Goal: Contribute content: Add original content to the website for others to see

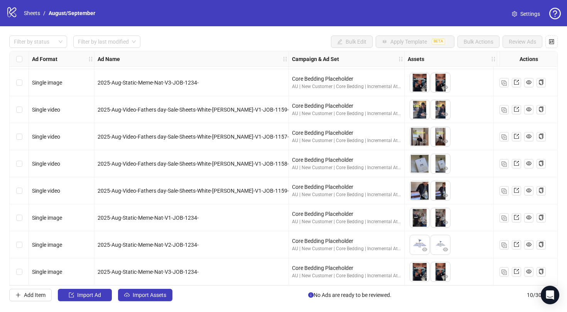
scroll to position [55, 0]
drag, startPoint x: 166, startPoint y: 2, endPoint x: 416, endPoint y: -2, distance: 250.7
click at [416, 0] on html "logo/logo-mobile Sheets / August/September Settings Filter by status Filter by …" at bounding box center [283, 156] width 567 height 312
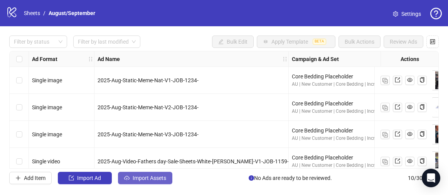
scroll to position [0, 0]
click at [155, 176] on span "Import Assets" at bounding box center [150, 178] width 34 height 6
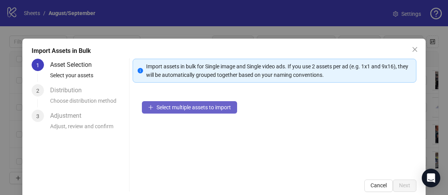
click at [186, 109] on span "Select multiple assets to import" at bounding box center [194, 107] width 74 height 6
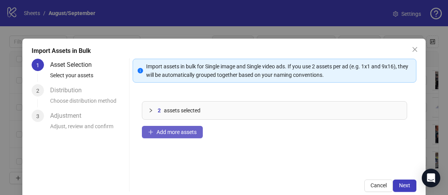
scroll to position [5, 0]
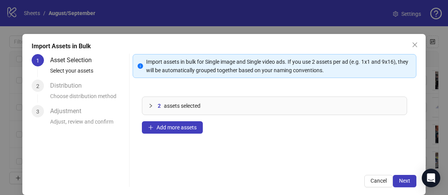
click at [148, 106] on div "2 assets selected" at bounding box center [274, 106] width 265 height 18
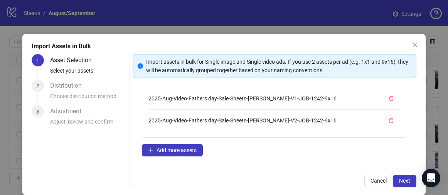
scroll to position [34, 0]
click at [211, 118] on span "2025-Aug-Video-Fathers day-Sale-Sheets-[PERSON_NAME]-V2-JOB-1242-9x16" at bounding box center [242, 120] width 188 height 6
click at [404, 181] on span "Next" at bounding box center [404, 180] width 11 height 6
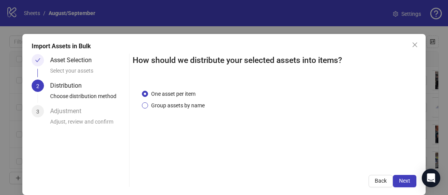
click at [182, 108] on span "Group assets by name" at bounding box center [178, 105] width 60 height 8
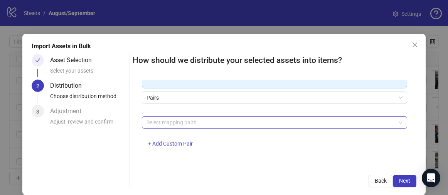
scroll to position [142, 0]
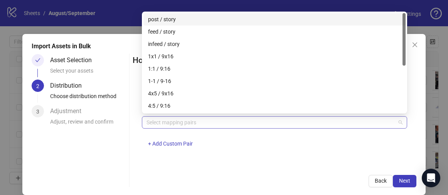
click at [226, 118] on div at bounding box center [270, 122] width 254 height 11
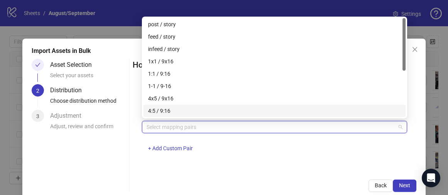
scroll to position [0, 0]
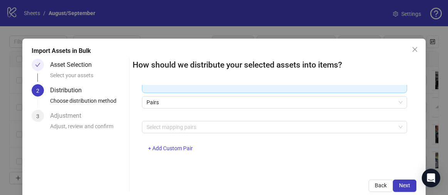
click at [230, 173] on div "How should we distribute your selected assets into items? One asset per item Gr…" at bounding box center [275, 125] width 284 height 133
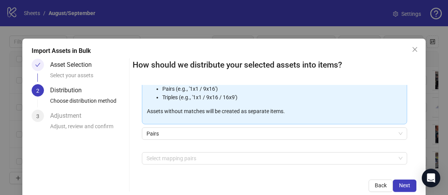
scroll to position [112, 0]
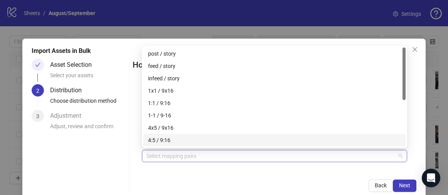
click at [207, 161] on div at bounding box center [270, 155] width 254 height 11
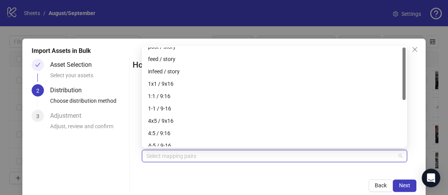
scroll to position [0, 0]
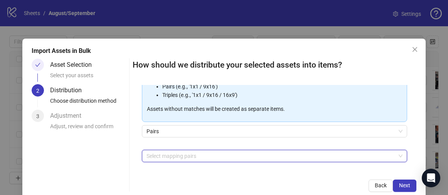
click at [251, 180] on div "Back Next" at bounding box center [275, 185] width 284 height 12
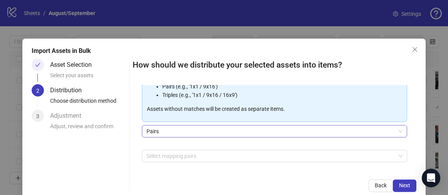
click at [250, 132] on span "Pairs" at bounding box center [275, 131] width 256 height 12
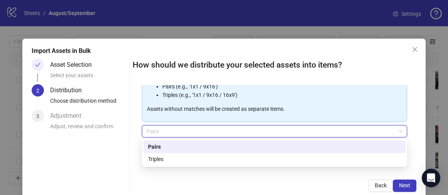
click at [250, 132] on span "Pairs" at bounding box center [275, 131] width 256 height 12
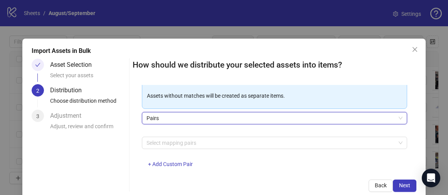
scroll to position [125, 0]
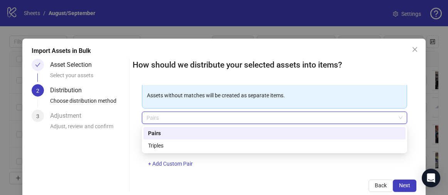
click at [210, 116] on span "Pairs" at bounding box center [275, 118] width 256 height 12
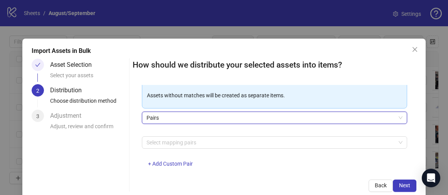
click at [210, 116] on span "Pairs" at bounding box center [275, 118] width 256 height 12
click at [195, 141] on div at bounding box center [270, 142] width 254 height 11
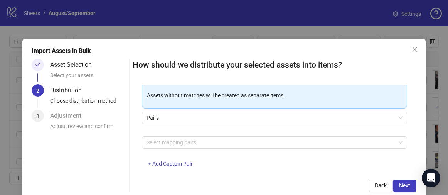
click at [127, 142] on div "Asset Selection Select your assets 2 Distribution Choose distribution method 3 …" at bounding box center [224, 125] width 385 height 133
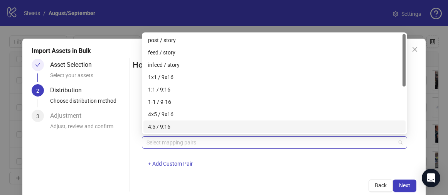
click at [207, 140] on div at bounding box center [270, 142] width 254 height 11
click at [114, 167] on div "Asset Selection Select your assets 2 Distribution Choose distribution method 3 …" at bounding box center [79, 125] width 94 height 133
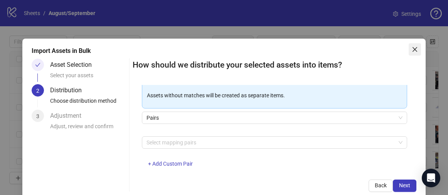
click at [413, 48] on icon "close" at bounding box center [415, 49] width 6 height 6
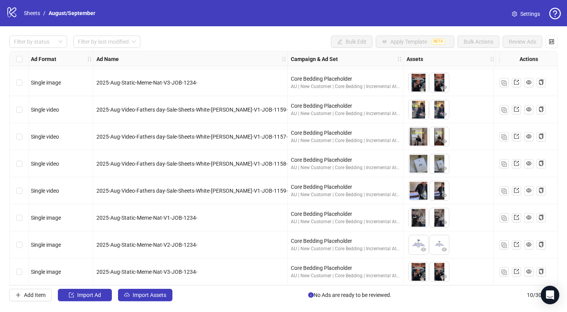
scroll to position [0, 0]
click at [148, 294] on span "Import Assets" at bounding box center [150, 295] width 34 height 6
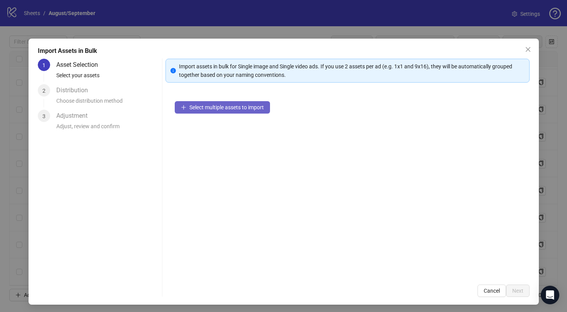
click at [201, 113] on button "Select multiple assets to import" at bounding box center [222, 107] width 95 height 12
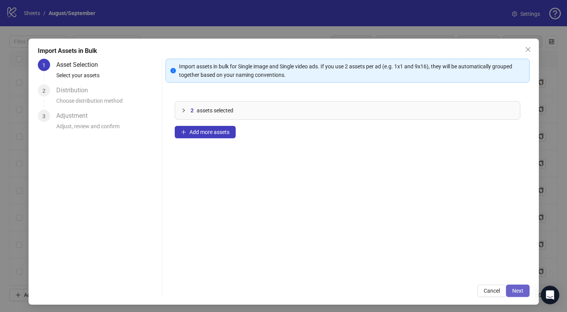
click at [523, 293] on button "Next" at bounding box center [518, 290] width 24 height 12
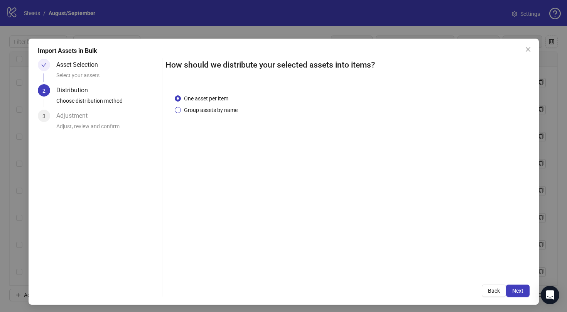
click at [186, 106] on span "Group assets by name" at bounding box center [211, 110] width 60 height 8
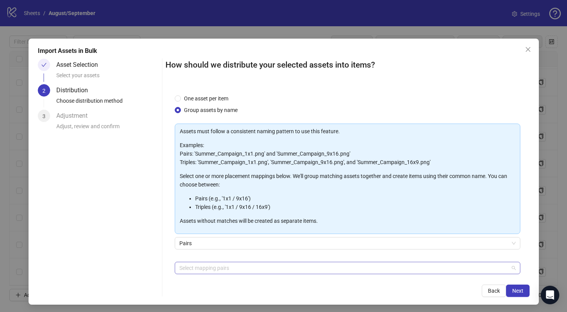
click at [238, 268] on div at bounding box center [343, 267] width 334 height 11
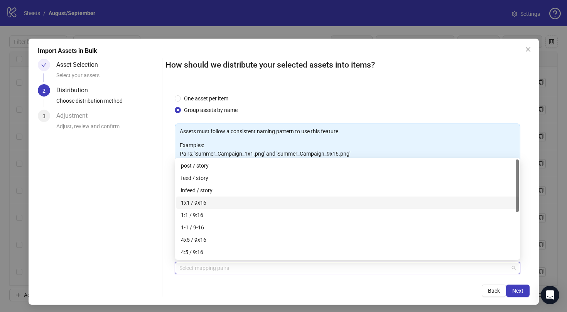
click at [229, 200] on div "1x1 / 9x16" at bounding box center [347, 202] width 333 height 8
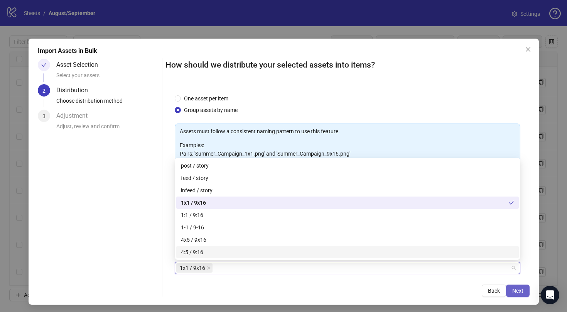
click at [523, 290] on button "Next" at bounding box center [518, 290] width 24 height 12
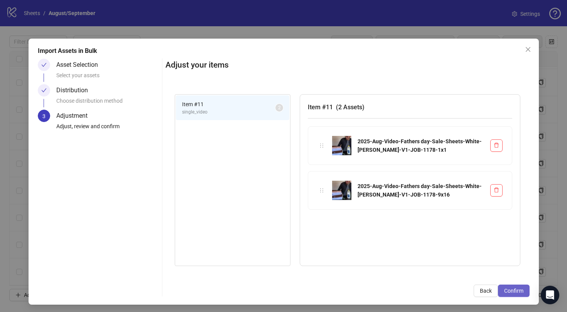
click at [512, 288] on span "Confirm" at bounding box center [513, 290] width 19 height 6
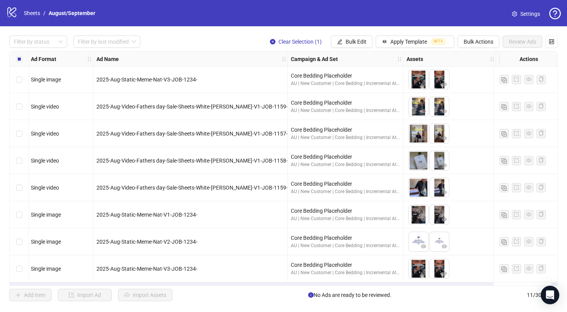
scroll to position [82, 1]
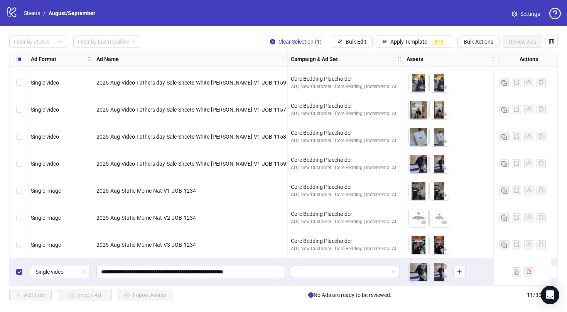
click at [334, 266] on input "search" at bounding box center [341, 272] width 93 height 12
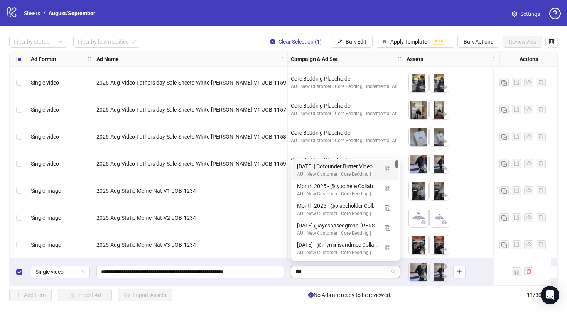
type input "****"
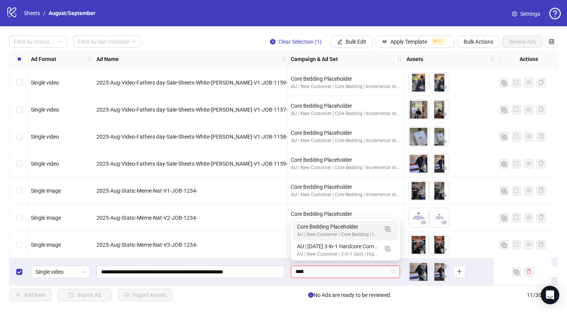
click at [328, 238] on div "Core Bedding Placeholder AU | New Customer | Core Bedding | Incremental Attribu…" at bounding box center [345, 230] width 106 height 20
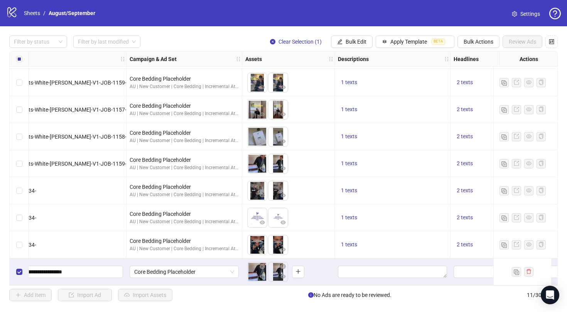
scroll to position [82, 191]
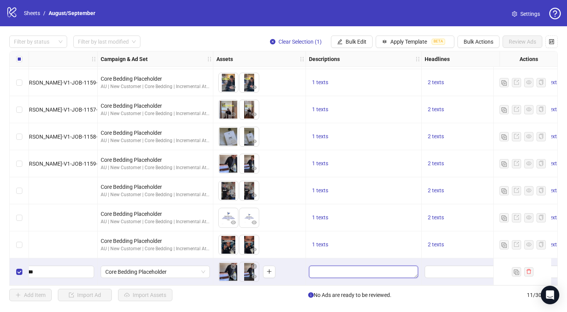
click at [338, 267] on textarea "Edit values" at bounding box center [363, 271] width 109 height 12
click at [318, 213] on button "1 texts" at bounding box center [320, 217] width 22 height 9
click at [321, 245] on button "1 texts" at bounding box center [320, 244] width 22 height 9
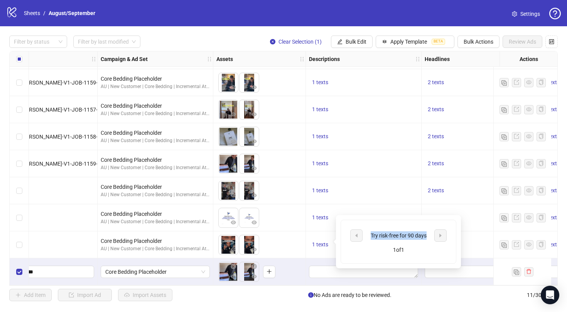
drag, startPoint x: 427, startPoint y: 236, endPoint x: 369, endPoint y: 236, distance: 57.8
click at [369, 236] on div "Try risk-free for 90 days" at bounding box center [398, 235] width 64 height 8
copy div "Try risk-free for 90 days"
click at [320, 265] on textarea "Edit values" at bounding box center [363, 271] width 109 height 12
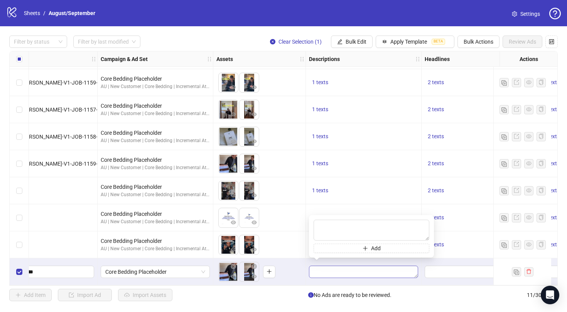
type textarea "**********"
click at [394, 204] on div "1 texts" at bounding box center [364, 217] width 116 height 27
click at [437, 241] on span "2 texts" at bounding box center [436, 244] width 16 height 6
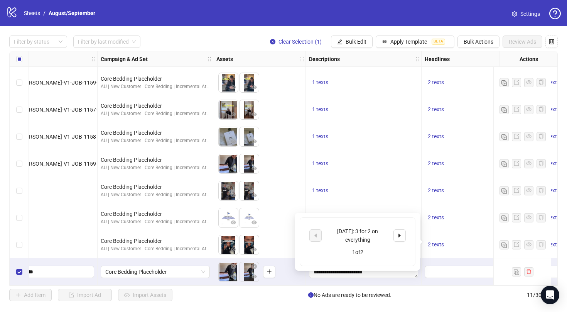
drag, startPoint x: 375, startPoint y: 240, endPoint x: 336, endPoint y: 234, distance: 39.3
click at [335, 234] on div "[DATE]: 3 for 2 on everything" at bounding box center [357, 235] width 64 height 17
drag, startPoint x: 370, startPoint y: 242, endPoint x: 325, endPoint y: 229, distance: 47.4
click at [325, 229] on div "[DATE]: 3 for 2 on everything" at bounding box center [357, 235] width 96 height 17
copy div "[DATE]: 3 for 2 on everything"
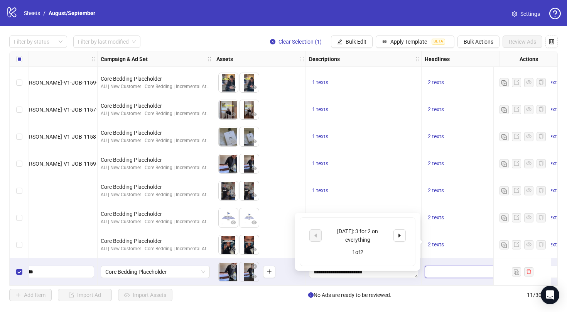
click at [435, 267] on input "Edit values" at bounding box center [478, 271] width 98 height 8
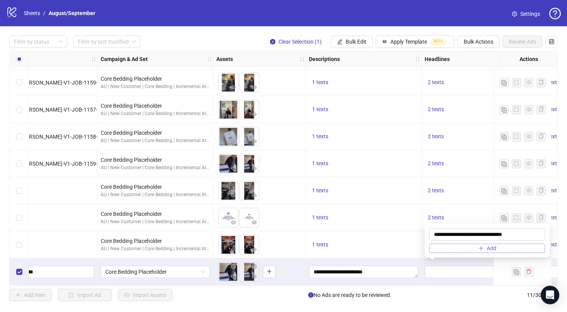
type input "**********"
click at [468, 248] on button "Add" at bounding box center [487, 247] width 116 height 9
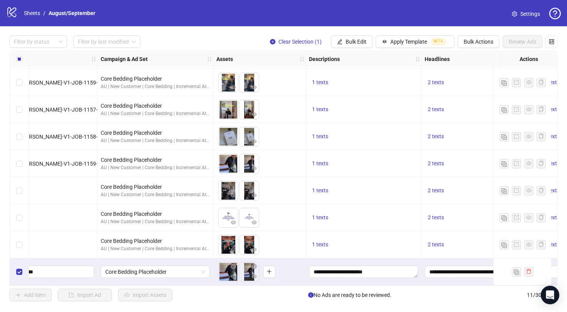
click at [413, 218] on div "1 texts" at bounding box center [363, 217] width 109 height 9
click at [441, 241] on span "2 texts" at bounding box center [436, 244] width 16 height 6
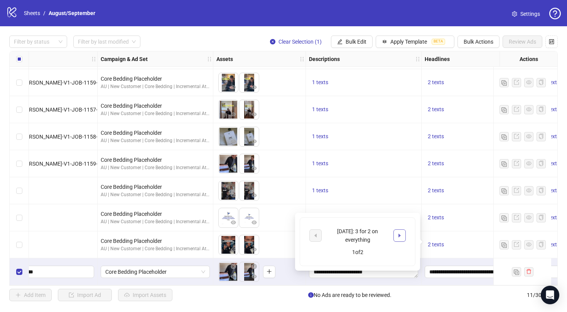
click at [401, 233] on icon "caret-right" at bounding box center [399, 235] width 5 height 5
drag, startPoint x: 384, startPoint y: 236, endPoint x: 332, endPoint y: 237, distance: 52.8
click at [331, 236] on div "Get 3 Items, Pay For 2" at bounding box center [357, 235] width 64 height 8
copy div "Get 3 Items, Pay For 2"
click at [438, 275] on div "**********" at bounding box center [479, 271] width 116 height 27
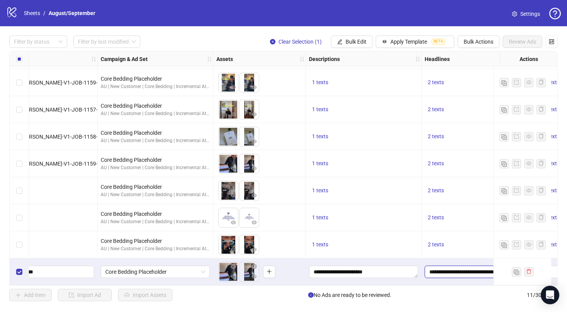
click at [449, 267] on input "**********" at bounding box center [478, 271] width 98 height 8
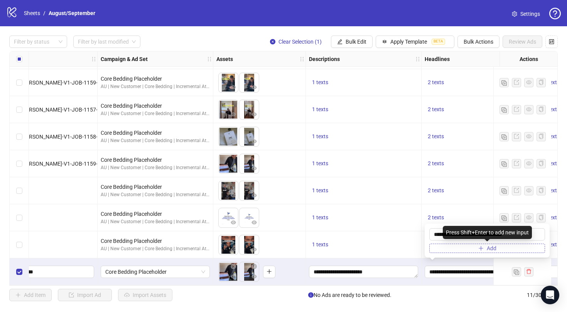
click at [469, 248] on button "Add" at bounding box center [487, 247] width 116 height 9
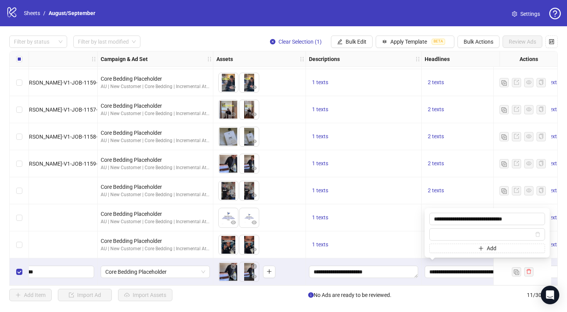
type input "**********"
click at [439, 288] on div "Add Item Import Ad Import Assets No Ads are ready to be reviewed. 11 / 300 items" at bounding box center [283, 294] width 548 height 12
click at [453, 282] on div "**********" at bounding box center [479, 271] width 116 height 27
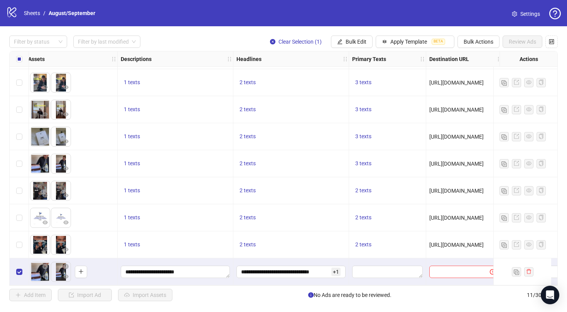
scroll to position [82, 392]
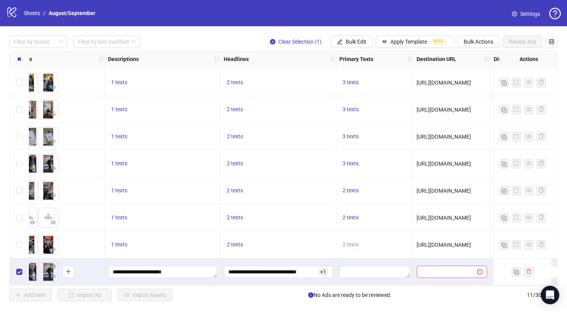
click at [353, 242] on span "2 texts" at bounding box center [350, 244] width 16 height 6
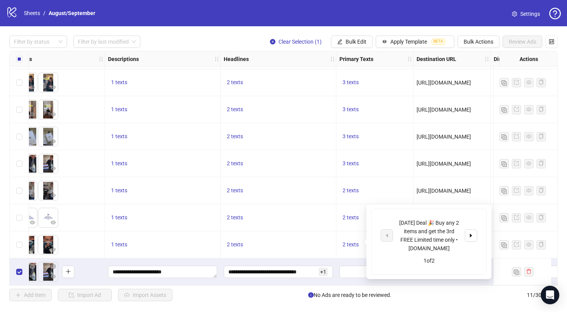
scroll to position [0, 0]
drag, startPoint x: 457, startPoint y: 245, endPoint x: 398, endPoint y: 219, distance: 64.2
click at [398, 219] on div "[DATE] Deal 🎉 Buy any 2 items and get the 3rd FREE Limited time only • [DOMAIN_…" at bounding box center [429, 235] width 64 height 34
copy div "[DATE] Deal 🎉 Buy any 2 items and get the 3rd FREE Limited time only • [DOMAIN_…"
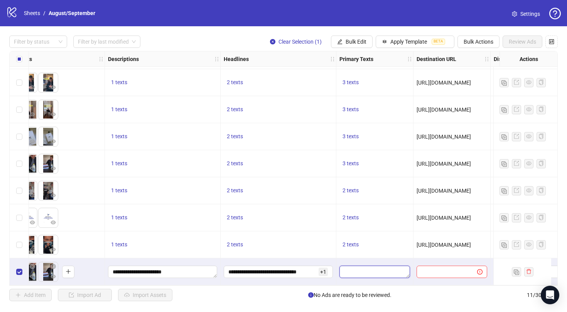
click at [348, 265] on textarea "Edit values" at bounding box center [374, 271] width 71 height 12
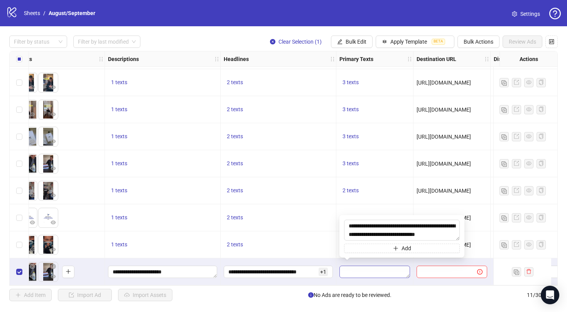
scroll to position [6, 0]
type textarea "**********"
click at [403, 249] on span "Add" at bounding box center [406, 248] width 10 height 6
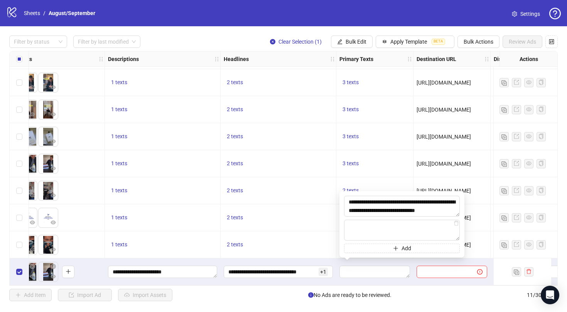
click at [389, 164] on div "3 texts" at bounding box center [374, 163] width 71 height 9
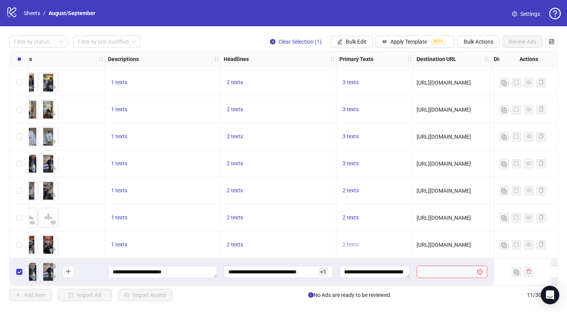
click at [354, 241] on span "2 texts" at bounding box center [350, 244] width 16 height 6
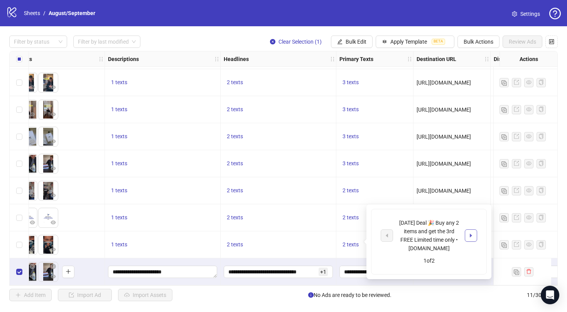
click at [472, 231] on button "button" at bounding box center [471, 235] width 12 height 12
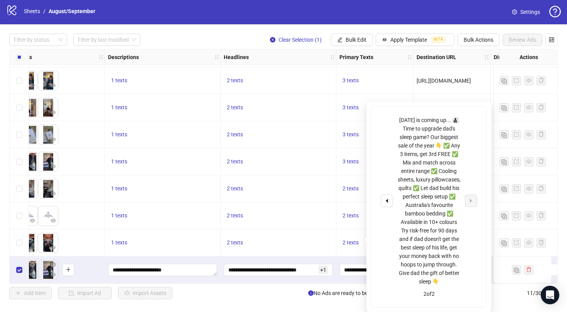
scroll to position [1, 0]
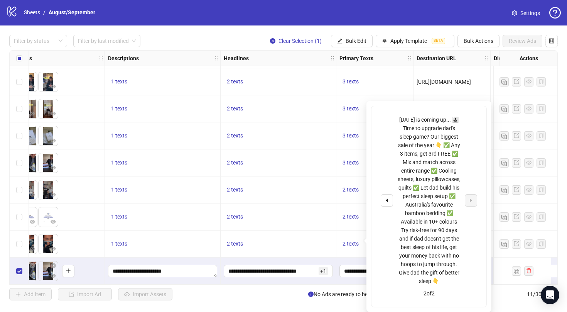
drag, startPoint x: 442, startPoint y: 282, endPoint x: 391, endPoint y: 148, distance: 142.6
click at [391, 148] on div "[DATE] is coming up... 👨‍👧‍👦 Time to upgrade dad's sleep game? Our biggest sale…" at bounding box center [429, 200] width 96 height 170
click at [449, 280] on div "[DATE] is coming up... 👨‍👧‍👦 Time to upgrade dad's sleep game? Our biggest sale…" at bounding box center [429, 200] width 64 height 170
drag, startPoint x: 440, startPoint y: 281, endPoint x: 391, endPoint y: 110, distance: 178.1
click at [391, 110] on div "[DATE] is coming up... 👨‍👧‍👦 Time to upgrade dad's sleep game? Our biggest sale…" at bounding box center [428, 206] width 115 height 201
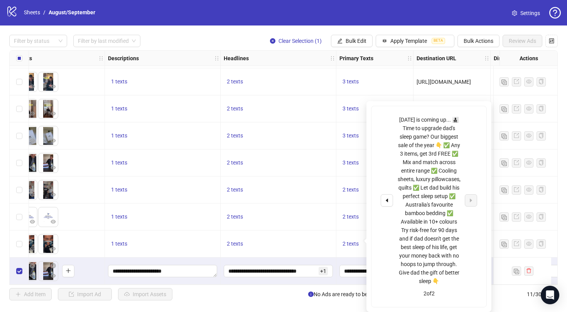
copy div "[DATE] is coming up... 👨‍👧‍👦 Time to upgrade dad's sleep game? Our biggest sale…"
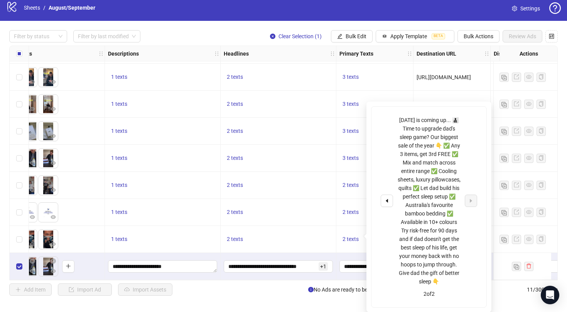
scroll to position [6, 0]
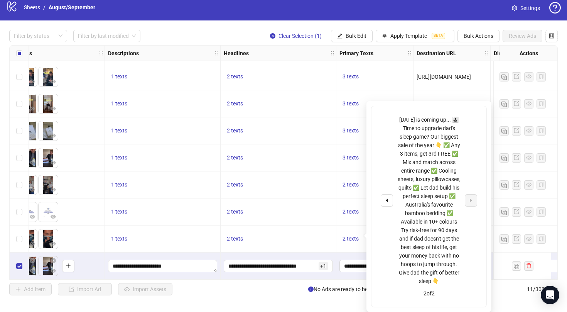
click at [348, 275] on div "**********" at bounding box center [374, 265] width 77 height 27
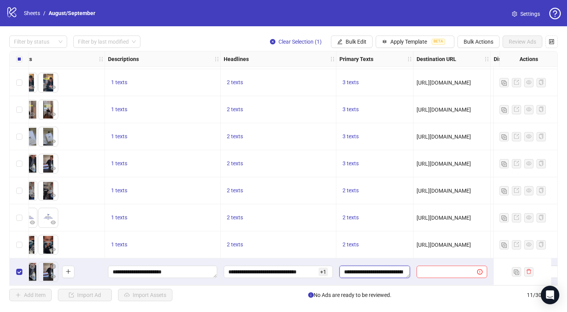
click at [374, 266] on textarea "**********" at bounding box center [374, 271] width 71 height 12
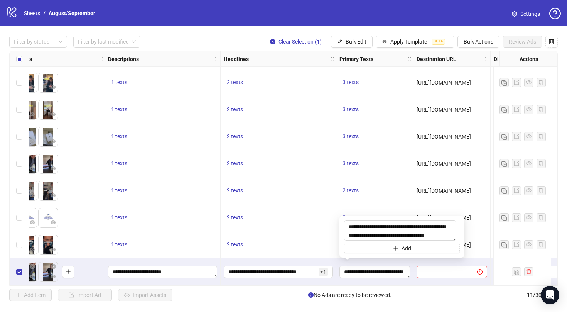
click at [393, 235] on div "**********" at bounding box center [402, 236] width 116 height 32
click at [391, 243] on button "Add" at bounding box center [402, 247] width 116 height 9
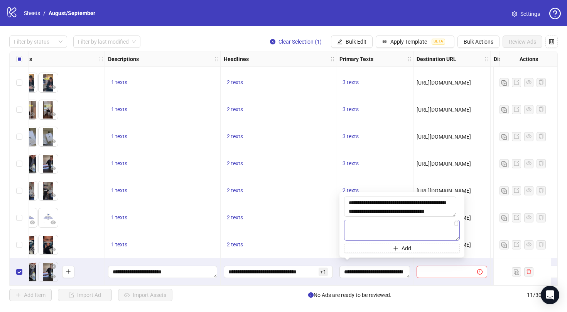
type textarea "**********"
drag, startPoint x: 387, startPoint y: 229, endPoint x: 359, endPoint y: 174, distance: 62.4
click at [359, 174] on body "logo/logo-mobile Sheets / August/September Settings Filter by status Filter by …" at bounding box center [283, 156] width 567 height 312
paste textarea "**********"
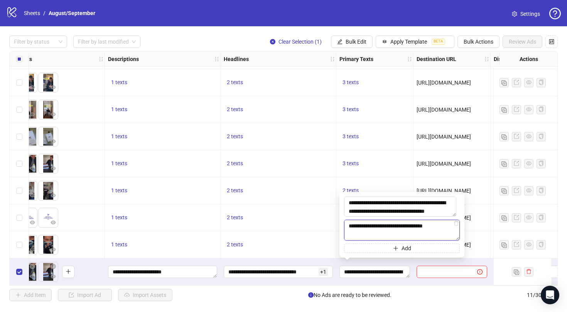
click at [351, 228] on textarea "**********" at bounding box center [402, 229] width 116 height 21
type textarea "**********"
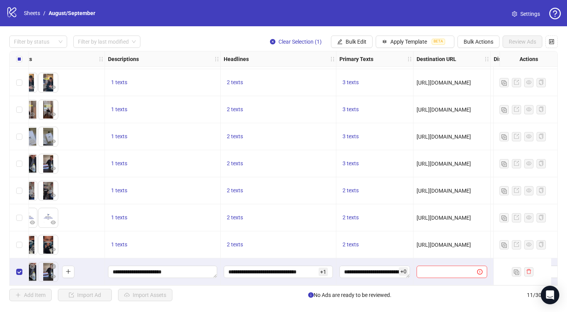
click at [372, 162] on div "3 texts" at bounding box center [374, 163] width 71 height 9
click at [363, 162] on div "3 texts" at bounding box center [374, 163] width 71 height 9
click at [357, 162] on span "3 texts" at bounding box center [350, 163] width 16 height 6
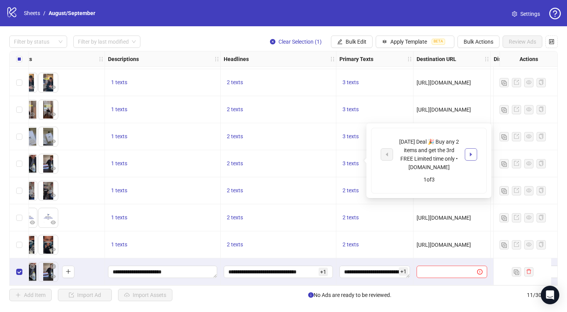
click at [466, 152] on button "button" at bounding box center [471, 154] width 12 height 12
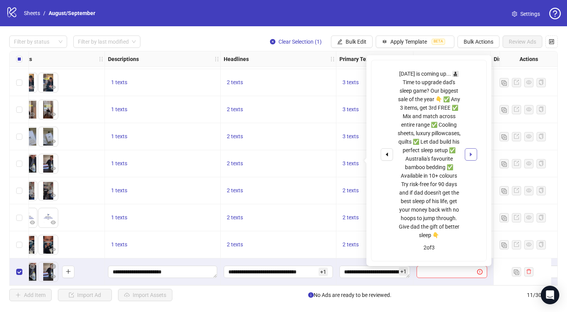
click at [466, 152] on button "button" at bounding box center [471, 154] width 12 height 12
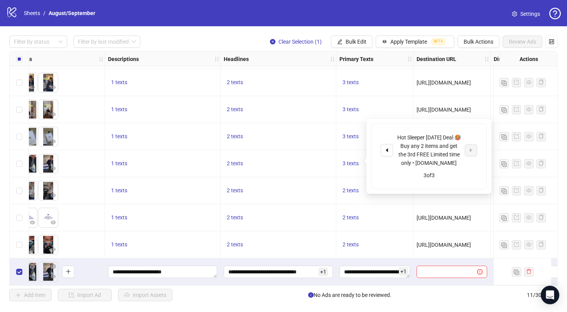
drag, startPoint x: 447, startPoint y: 173, endPoint x: 398, endPoint y: 135, distance: 62.2
click at [398, 135] on div "Hot Sleeper [DATE] Deal 🥵 Buy any 2 items and get the 3rd FREE Limited time onl…" at bounding box center [429, 150] width 64 height 34
click at [457, 179] on div "3 of 3" at bounding box center [429, 175] width 96 height 8
click at [380, 266] on textarea "**********" at bounding box center [374, 271] width 71 height 12
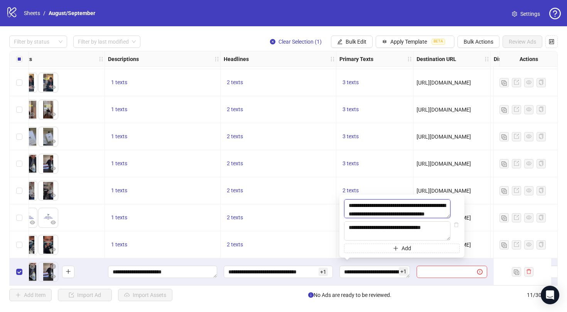
click at [400, 204] on textarea "**********" at bounding box center [397, 208] width 106 height 19
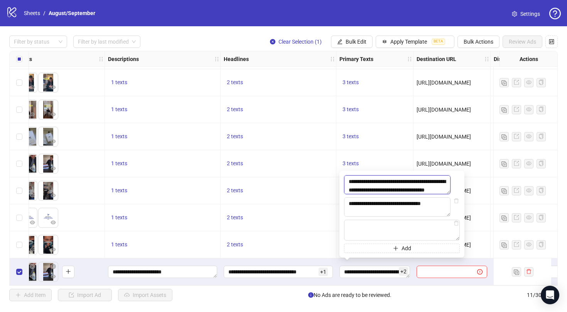
click at [414, 182] on textarea "**********" at bounding box center [397, 184] width 106 height 19
click at [402, 176] on textarea "**********" at bounding box center [397, 184] width 106 height 19
click at [401, 176] on textarea "**********" at bounding box center [397, 184] width 106 height 19
type textarea "**********"
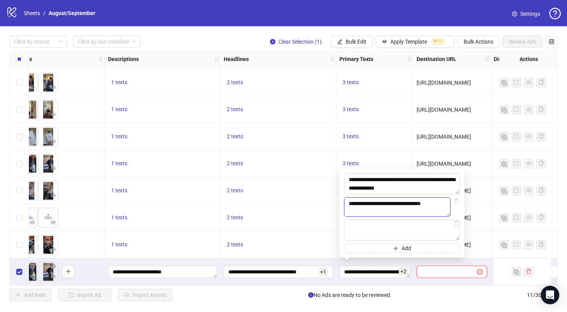
click at [392, 206] on textarea "**********" at bounding box center [397, 206] width 106 height 19
click at [381, 234] on textarea at bounding box center [402, 229] width 116 height 21
